Goal: Transaction & Acquisition: Purchase product/service

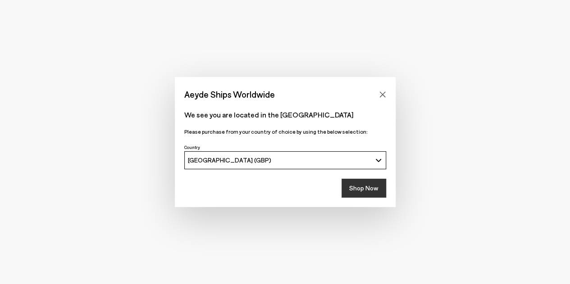
click at [370, 184] on button "Shop Now" at bounding box center [363, 188] width 45 height 19
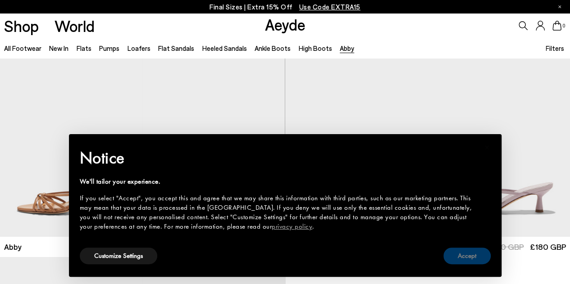
click at [474, 254] on button "Accept" at bounding box center [466, 256] width 47 height 17
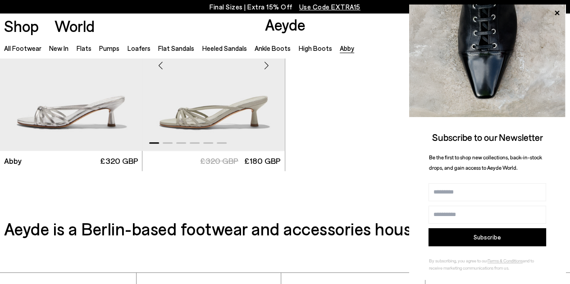
scroll to position [288, 0]
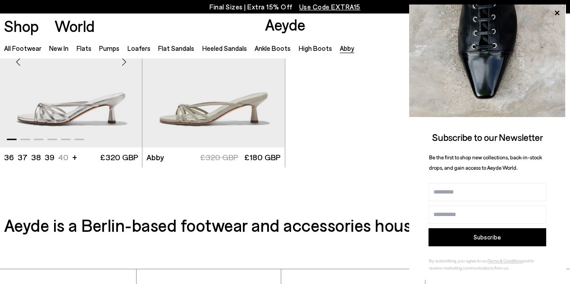
click at [123, 69] on div "Next slide" at bounding box center [123, 61] width 27 height 27
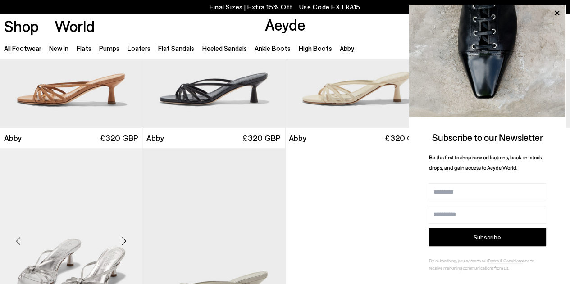
scroll to position [108, 0]
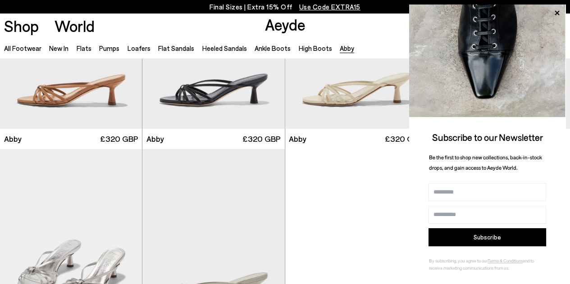
click at [324, 203] on div "**" at bounding box center [285, 155] width 570 height 411
click at [122, 240] on div "Next slide" at bounding box center [123, 241] width 27 height 27
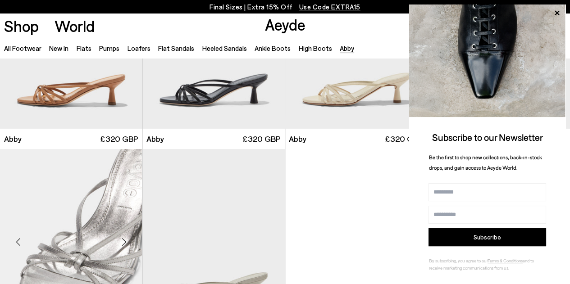
click at [122, 240] on div "Next slide" at bounding box center [123, 241] width 27 height 27
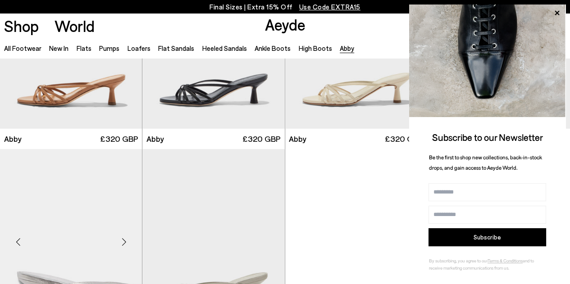
click at [122, 240] on div "Next slide" at bounding box center [123, 241] width 27 height 27
